Goal: Check status: Check status

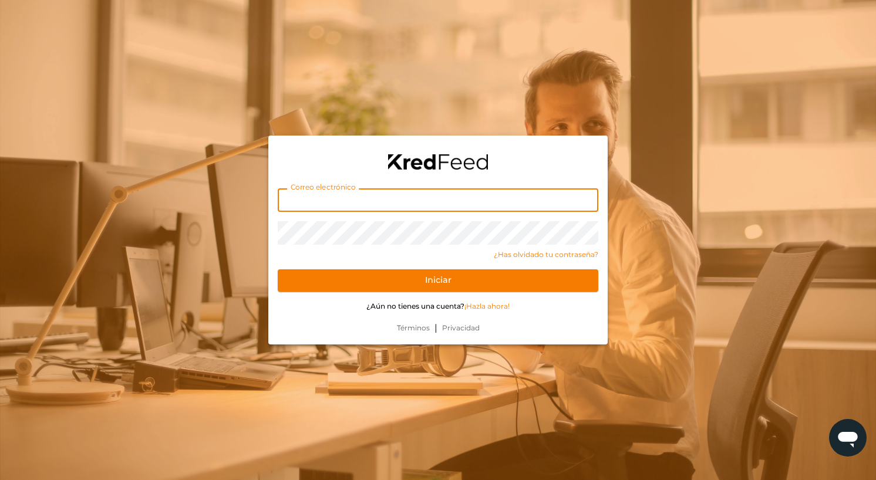
type input "[EMAIL_ADDRESS][DOMAIN_NAME]"
click at [438, 280] on button "Iniciar" at bounding box center [438, 280] width 320 height 22
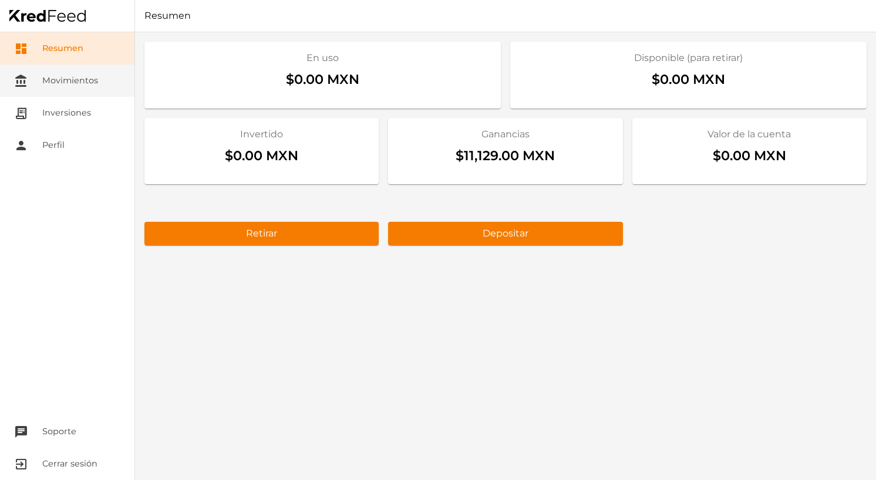
click at [85, 85] on link "account_balance Movimientos" at bounding box center [67, 81] width 134 height 32
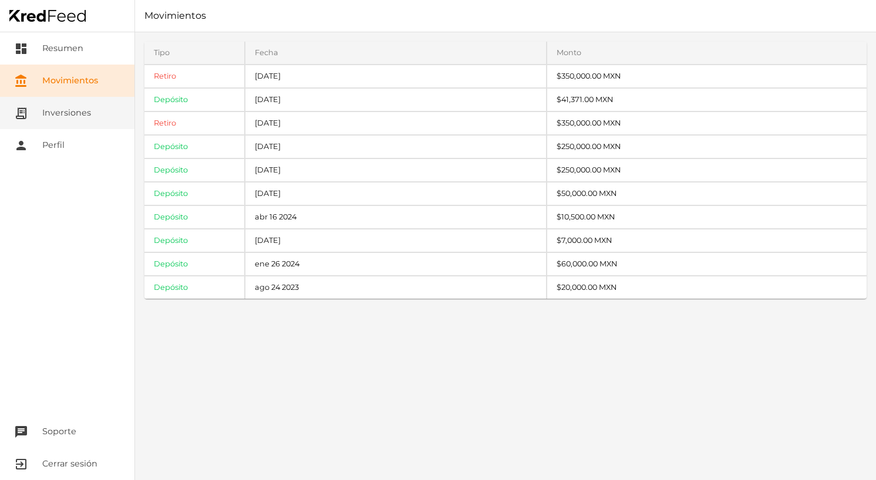
click at [83, 98] on link "receipt_long Inversiones" at bounding box center [67, 113] width 134 height 32
click at [78, 115] on link "receipt_long Inversiones" at bounding box center [67, 113] width 134 height 32
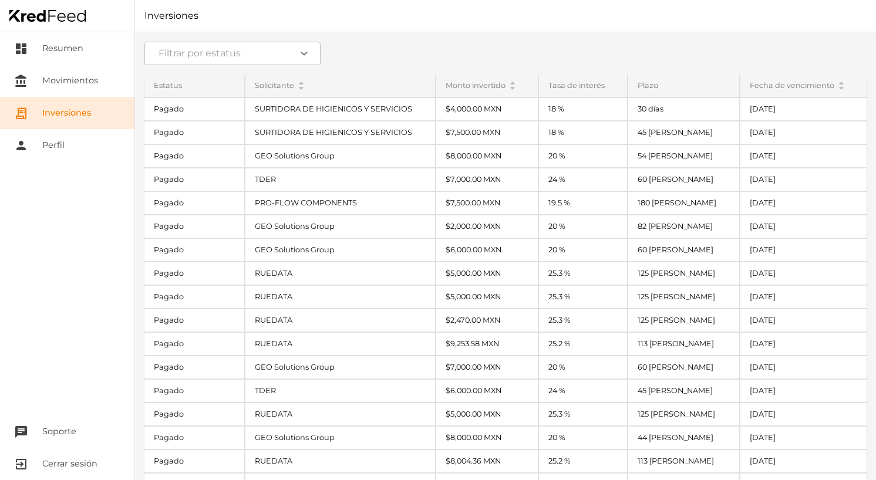
click at [193, 94] on div "Estatus" at bounding box center [194, 86] width 100 height 22
click at [175, 74] on div "Filtrar por estatus expand_more Estatus Pagado Pagado Pagado Pagado Pagado Paga…" at bounding box center [505, 256] width 741 height 448
click at [185, 67] on div "Filtrar por estatus expand_more Estatus Pagado Pagado Pagado Pagado Pagado Paga…" at bounding box center [505, 256] width 741 height 448
click at [193, 53] on input at bounding box center [232, 53] width 176 height 23
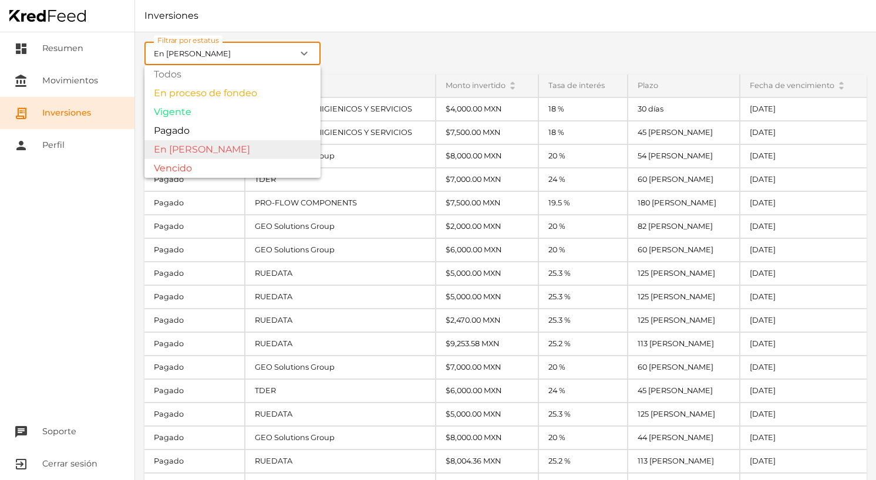
click at [190, 156] on div "Filtrar por estatus En [PERSON_NAME] expand_more Todos En proceso de fondeo Vig…" at bounding box center [505, 256] width 741 height 448
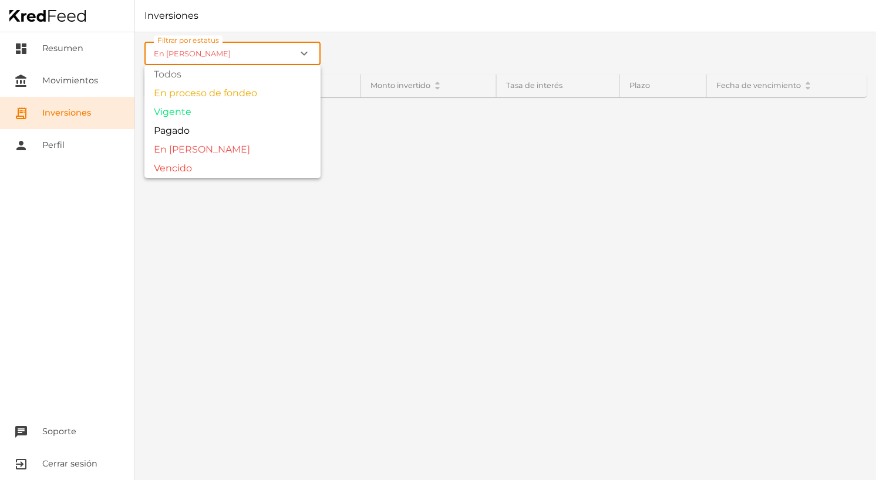
click at [215, 55] on input "En [PERSON_NAME]" at bounding box center [232, 53] width 176 height 23
click at [206, 164] on div "Filtrar por estatus Vencido expand_more Todos En proceso de fondeo Vigente Paga…" at bounding box center [505, 256] width 741 height 448
click at [220, 56] on input "Vencido" at bounding box center [232, 53] width 176 height 23
type input "Todos"
click at [206, 77] on div "Filtrar por estatus Todos expand_more Todos En proceso de fondeo Vigente Pagado…" at bounding box center [505, 256] width 741 height 448
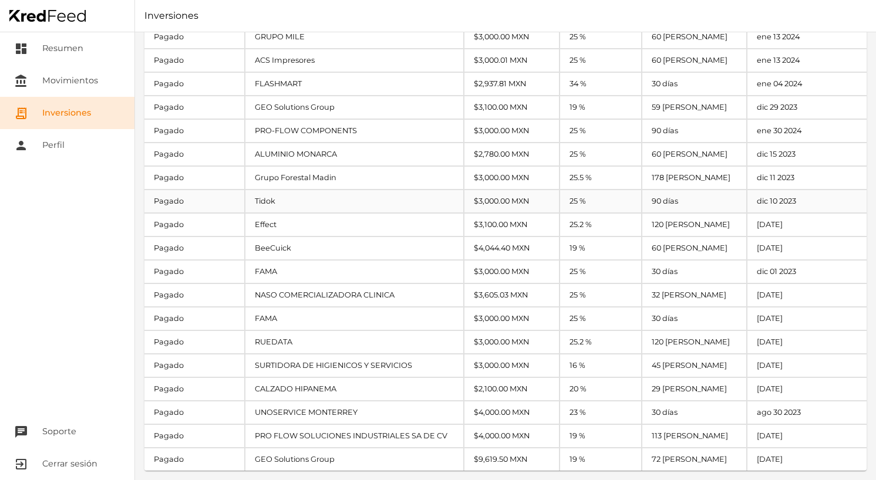
scroll to position [1903, 0]
click at [70, 50] on link "dashboard Resumen" at bounding box center [67, 48] width 134 height 32
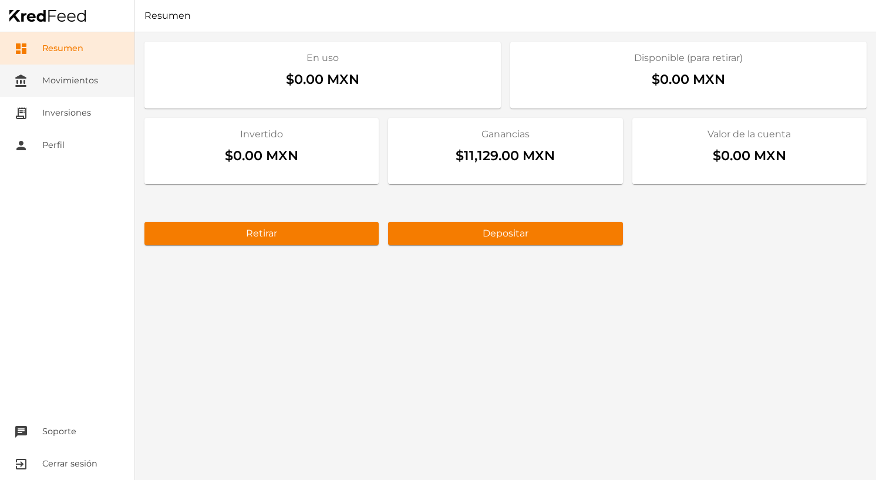
click at [47, 86] on link "account_balance Movimientos" at bounding box center [67, 81] width 134 height 32
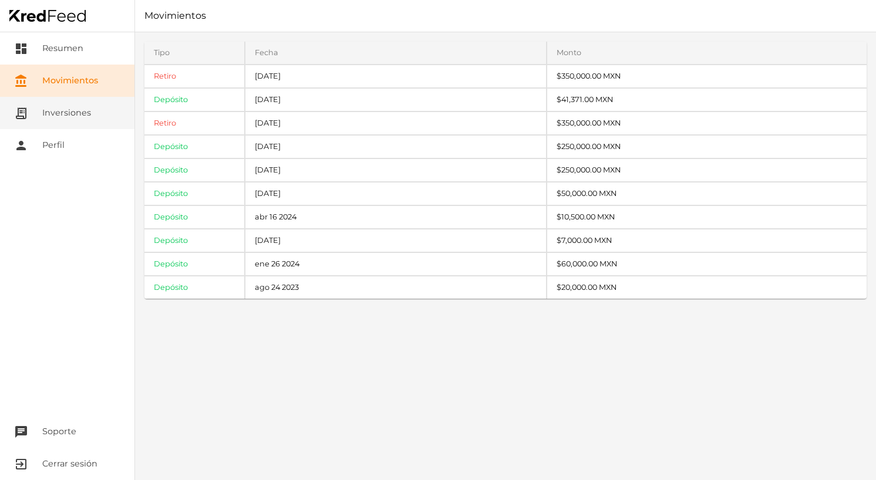
click at [64, 109] on link "receipt_long Inversiones" at bounding box center [67, 113] width 134 height 32
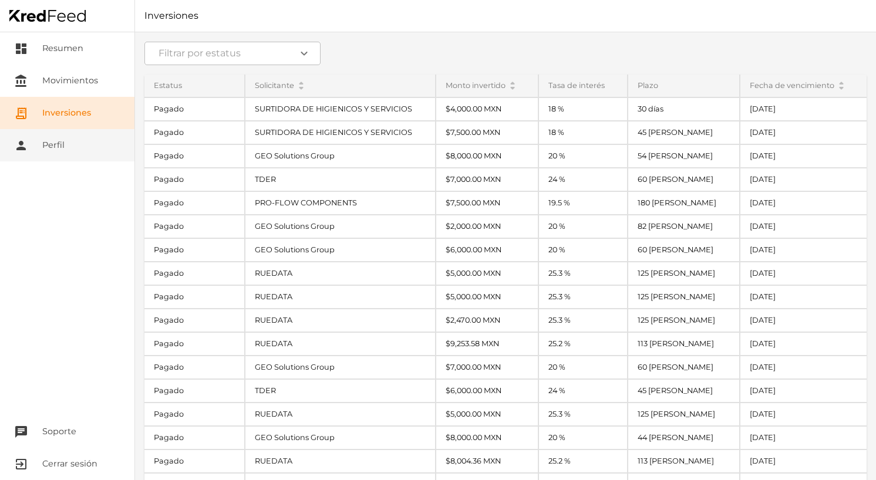
click at [61, 131] on link "person Perfil" at bounding box center [67, 145] width 134 height 32
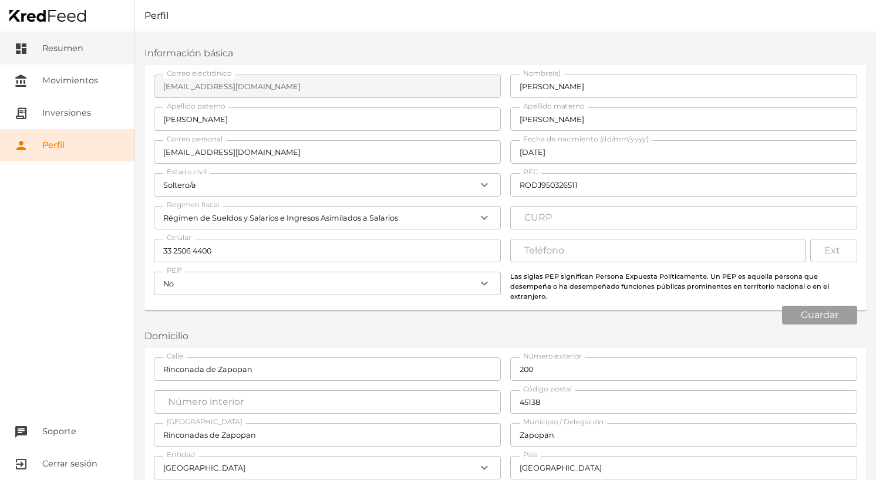
click at [60, 49] on link "dashboard Resumen" at bounding box center [67, 48] width 134 height 32
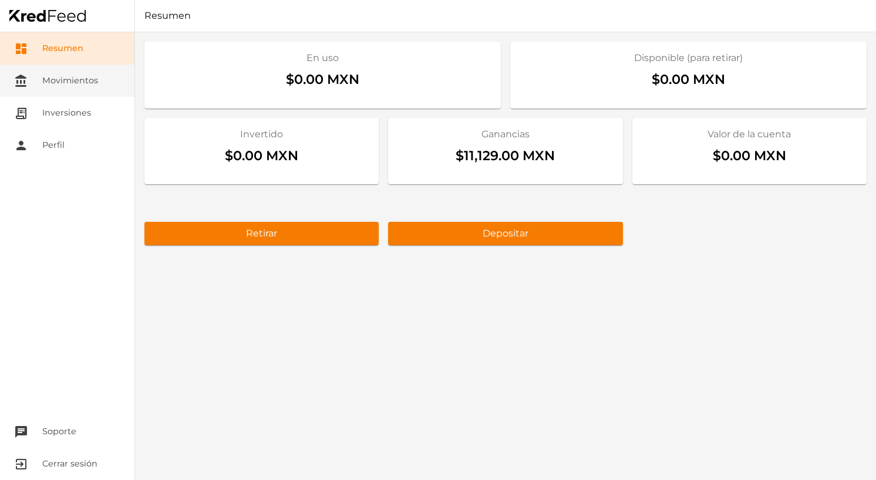
click at [49, 92] on link "account_balance Movimientos" at bounding box center [67, 81] width 134 height 32
